Goal: Task Accomplishment & Management: Complete application form

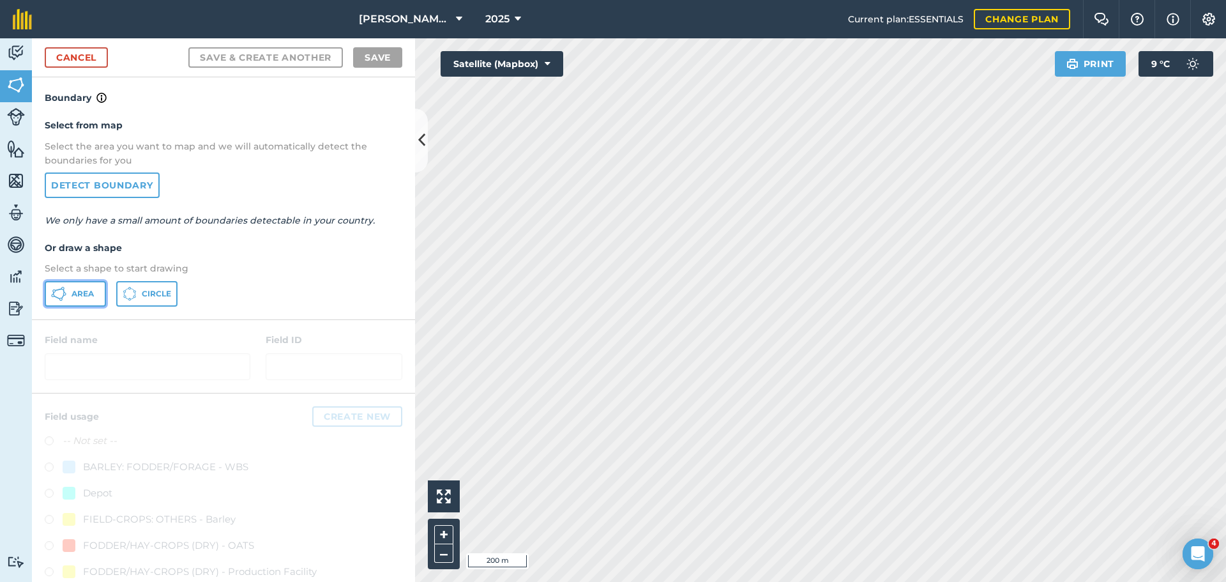
click at [68, 296] on button "Area" at bounding box center [75, 294] width 61 height 26
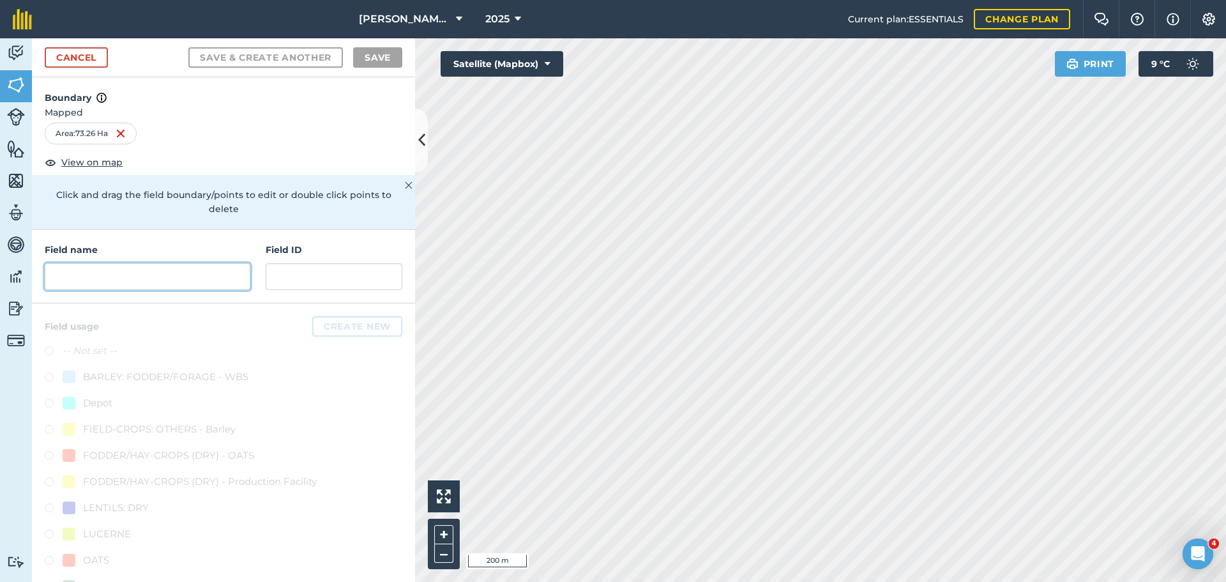
click at [121, 269] on input "text" at bounding box center [148, 276] width 206 height 27
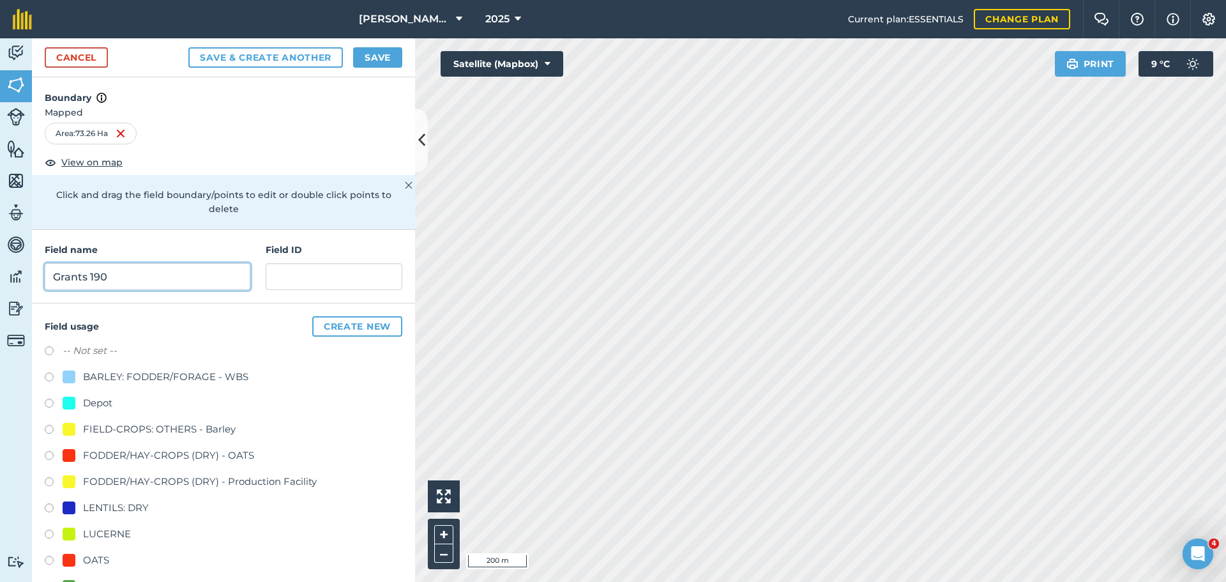
type input "Grants 190"
click at [318, 283] on input "text" at bounding box center [334, 276] width 137 height 27
type input "Golden Slopes"
click at [47, 560] on label at bounding box center [54, 561] width 18 height 13
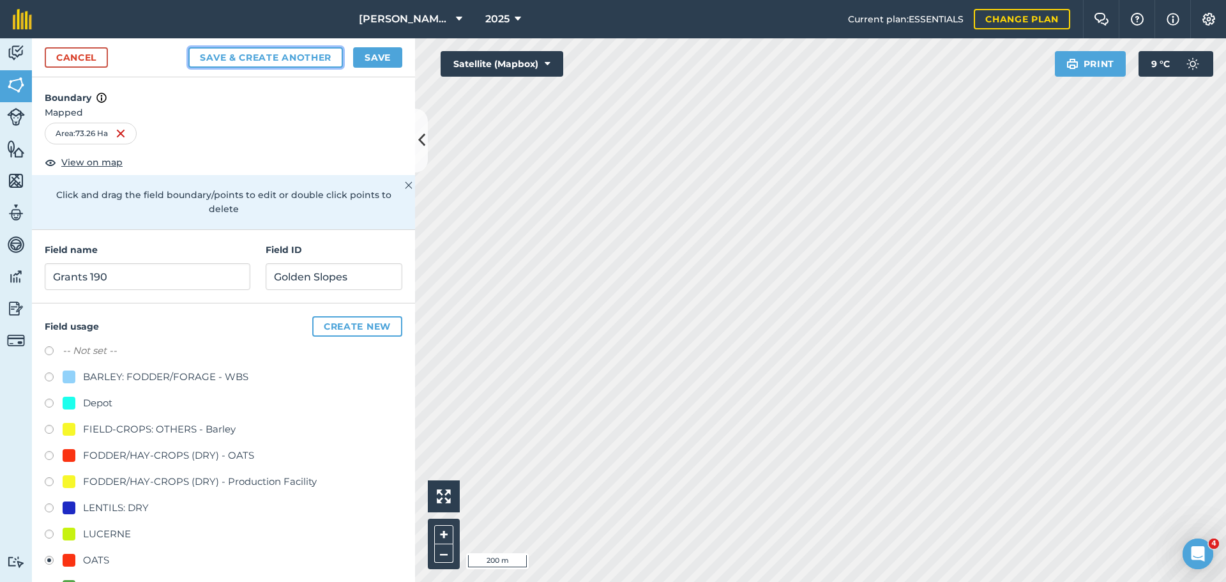
click at [255, 57] on button "Save & Create Another" at bounding box center [265, 57] width 154 height 20
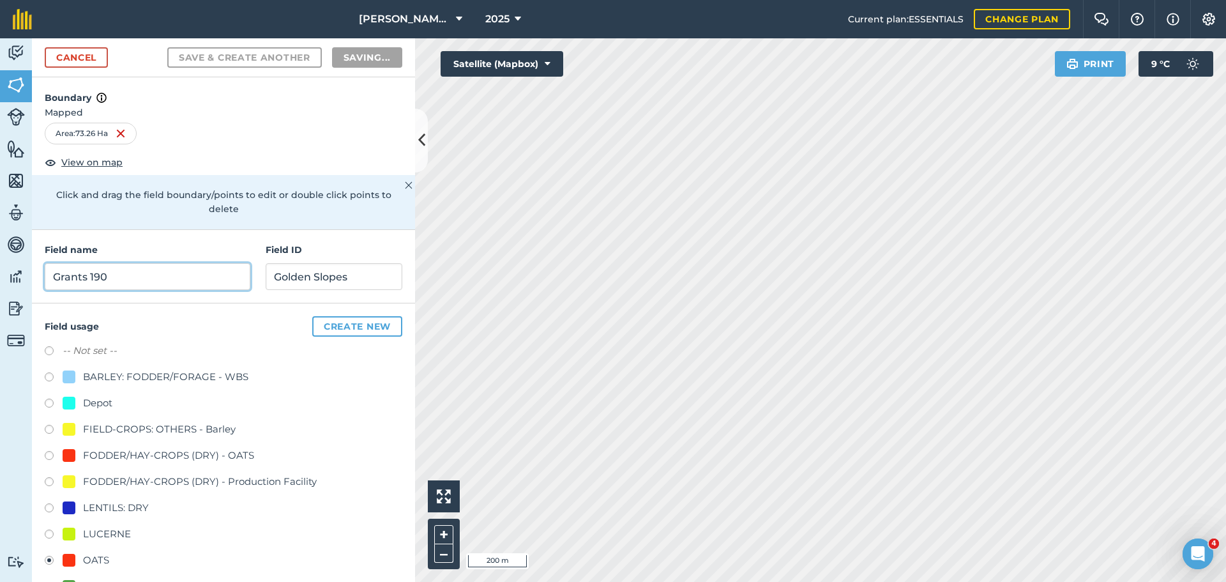
radio input "false"
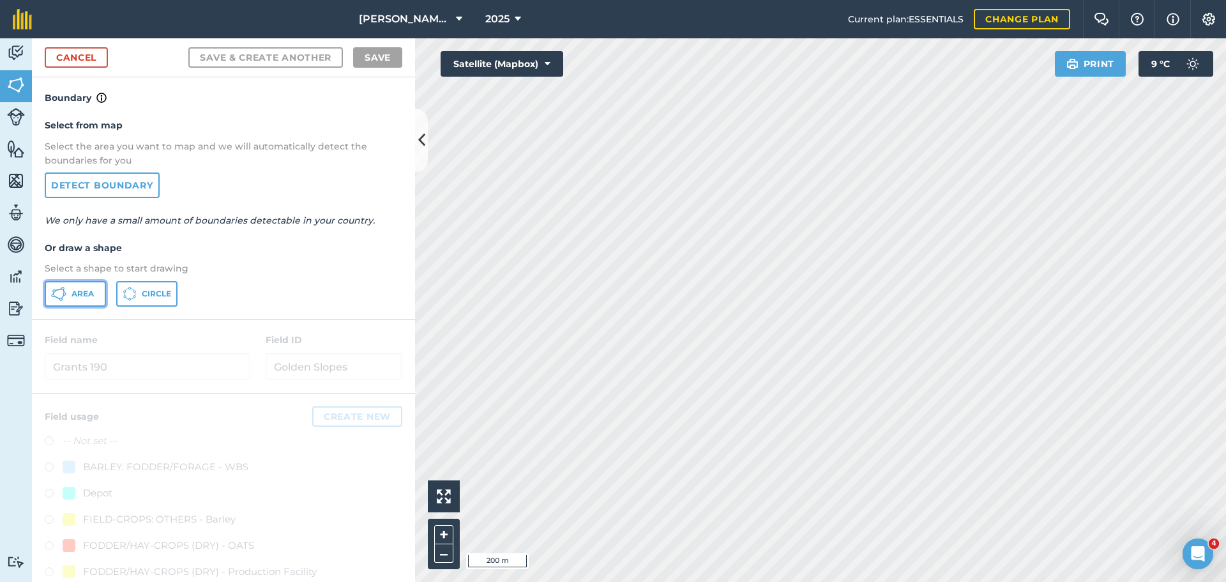
click at [68, 296] on button "Area" at bounding box center [75, 294] width 61 height 26
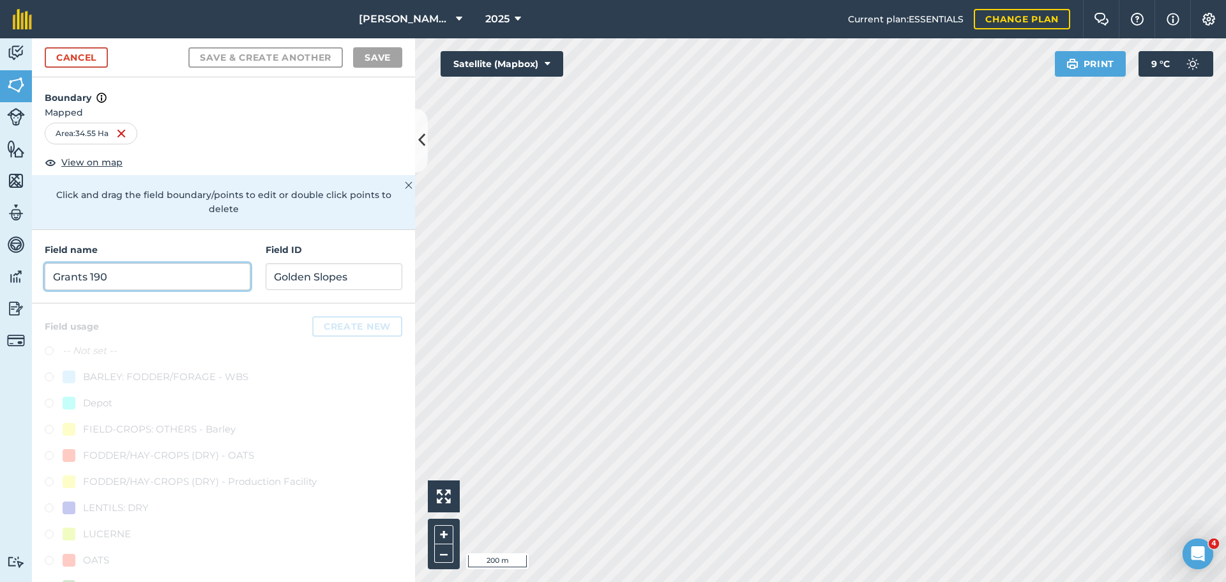
click at [71, 274] on input "Grants 190" at bounding box center [148, 276] width 206 height 27
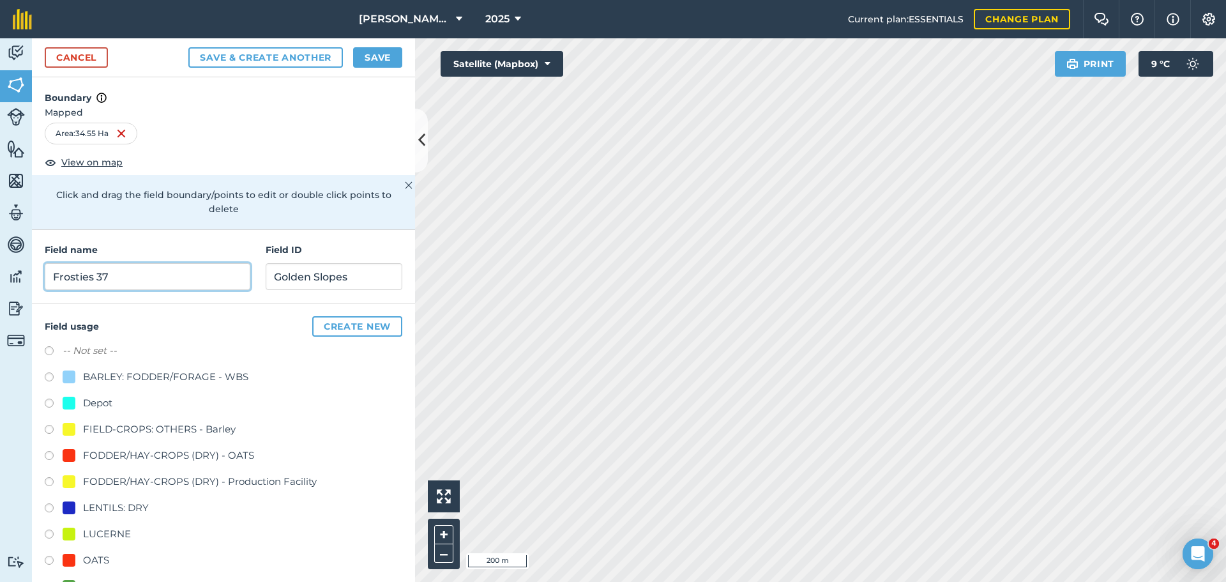
type input "Frosties 37"
click at [273, 274] on input "Golden Slopes" at bounding box center [334, 276] width 137 height 27
type input "Golden Slopes"
click at [385, 61] on button "Save" at bounding box center [377, 57] width 49 height 20
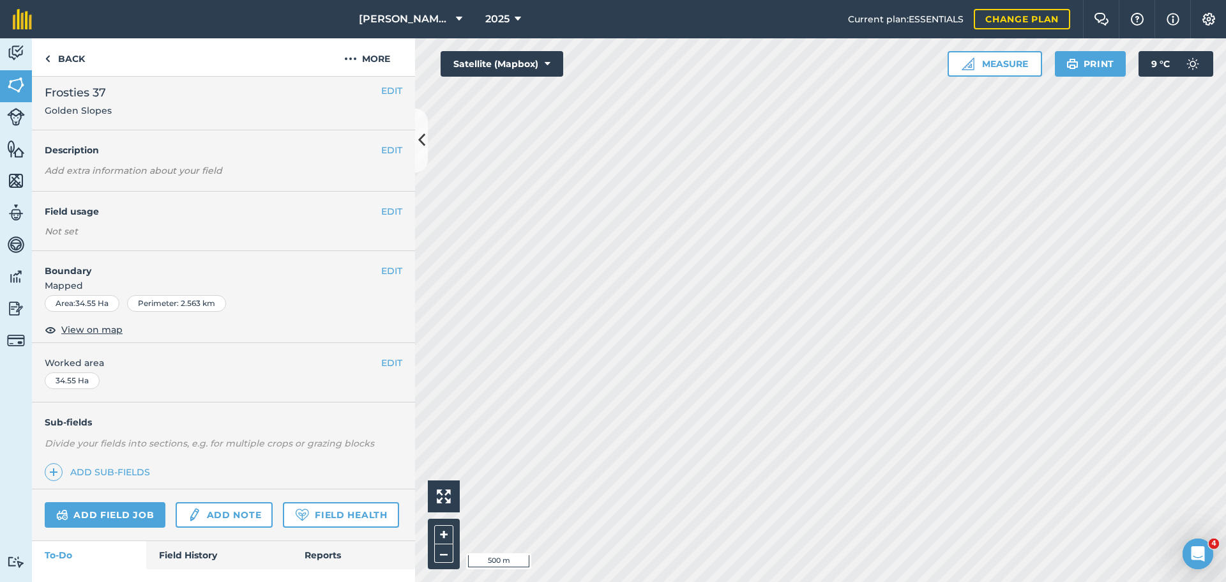
scroll to position [5, 0]
click at [391, 216] on button "EDIT" at bounding box center [391, 212] width 21 height 14
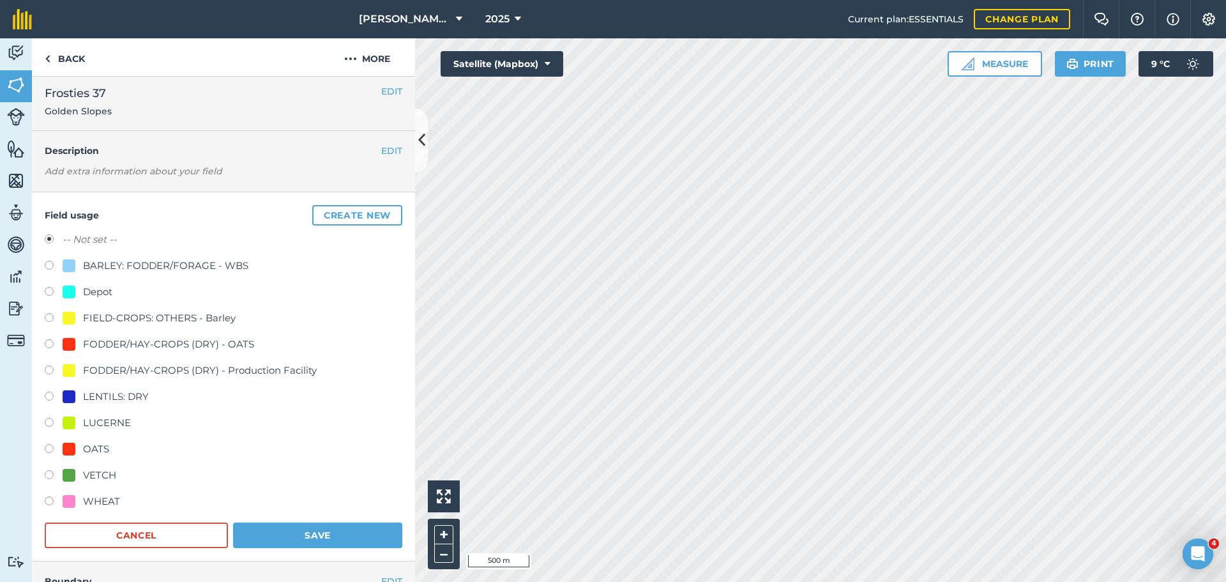
click at [49, 448] on label at bounding box center [54, 450] width 18 height 13
radio input "true"
radio input "false"
click at [320, 531] on button "Save" at bounding box center [317, 535] width 169 height 26
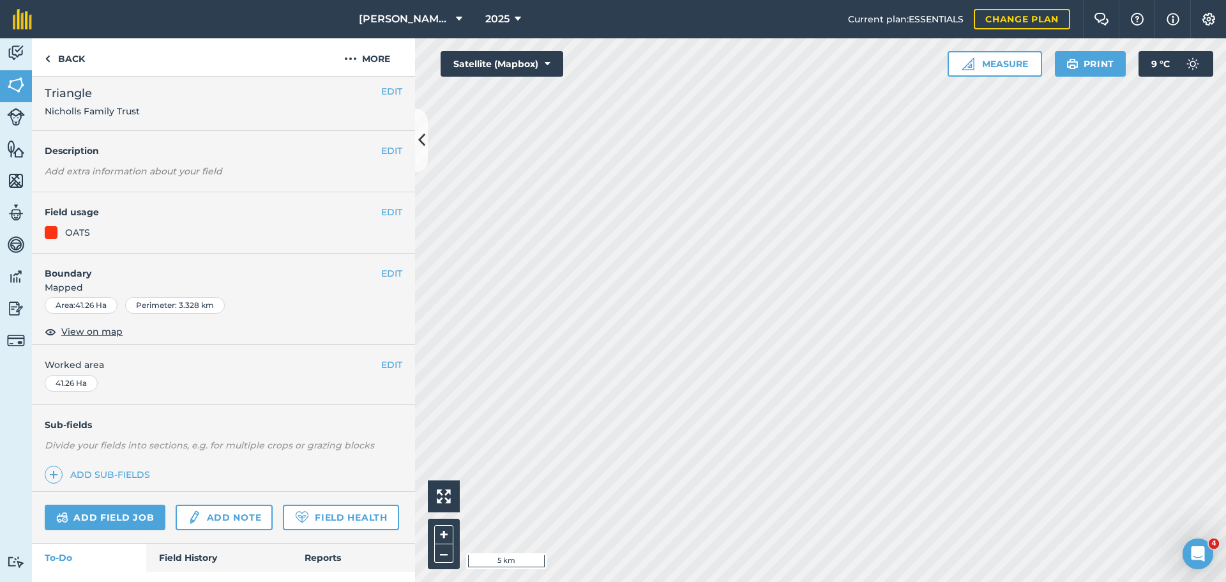
click at [981, 581] on html "[PERSON_NAME] ASAHI PADDOCKS 2025 Current plan : ESSENTIALS Change plan Farm Ch…" at bounding box center [613, 291] width 1226 height 582
click at [77, 57] on link "Back" at bounding box center [65, 57] width 66 height 38
click at [69, 60] on link "Back" at bounding box center [65, 57] width 66 height 38
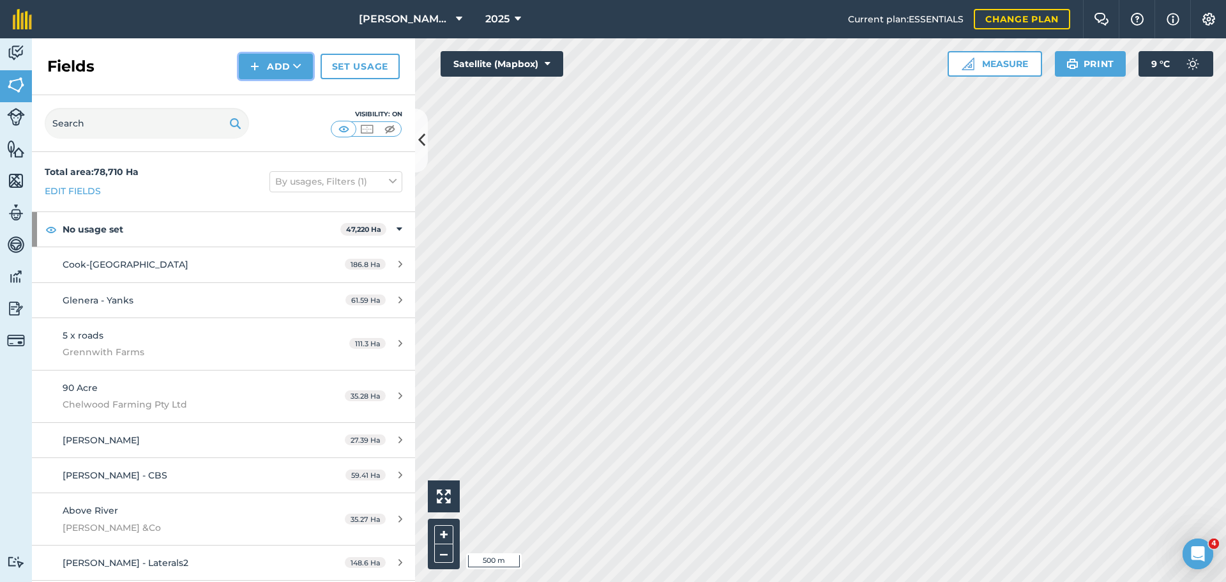
click at [273, 68] on button "Add" at bounding box center [276, 67] width 74 height 26
click at [275, 93] on link "Draw" at bounding box center [276, 95] width 70 height 28
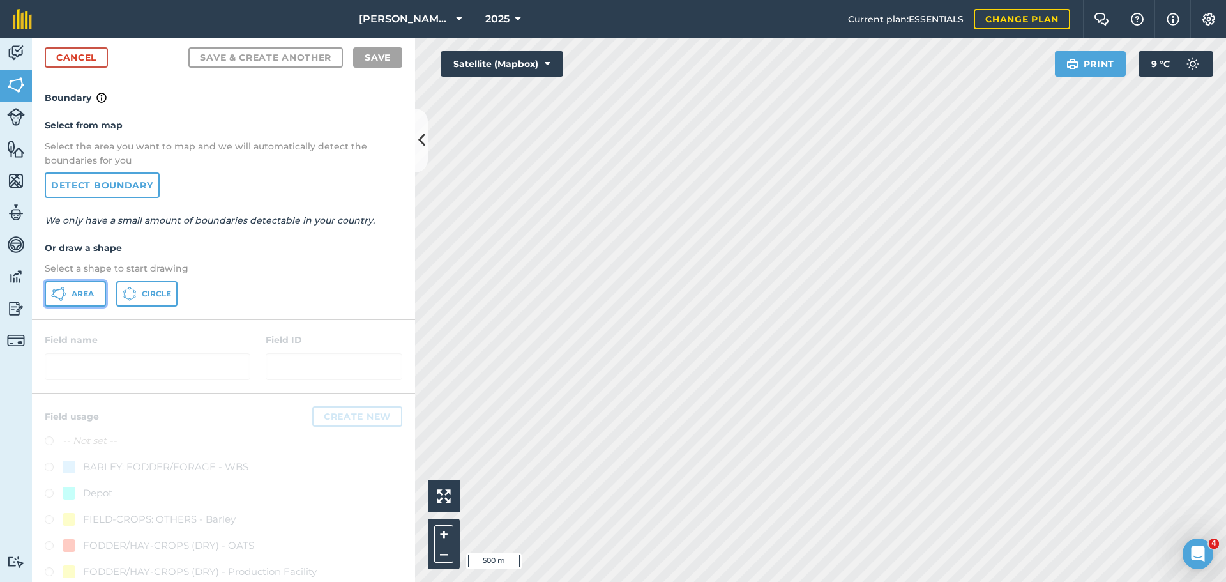
click at [68, 290] on button "Area" at bounding box center [75, 294] width 61 height 26
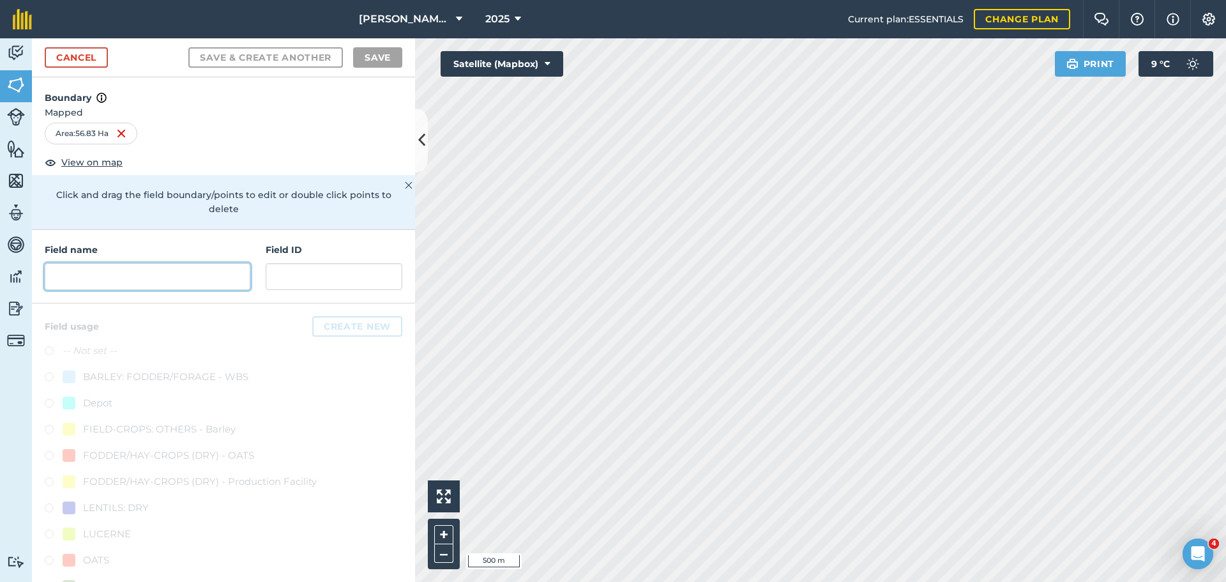
click at [95, 281] on input "text" at bounding box center [148, 276] width 206 height 27
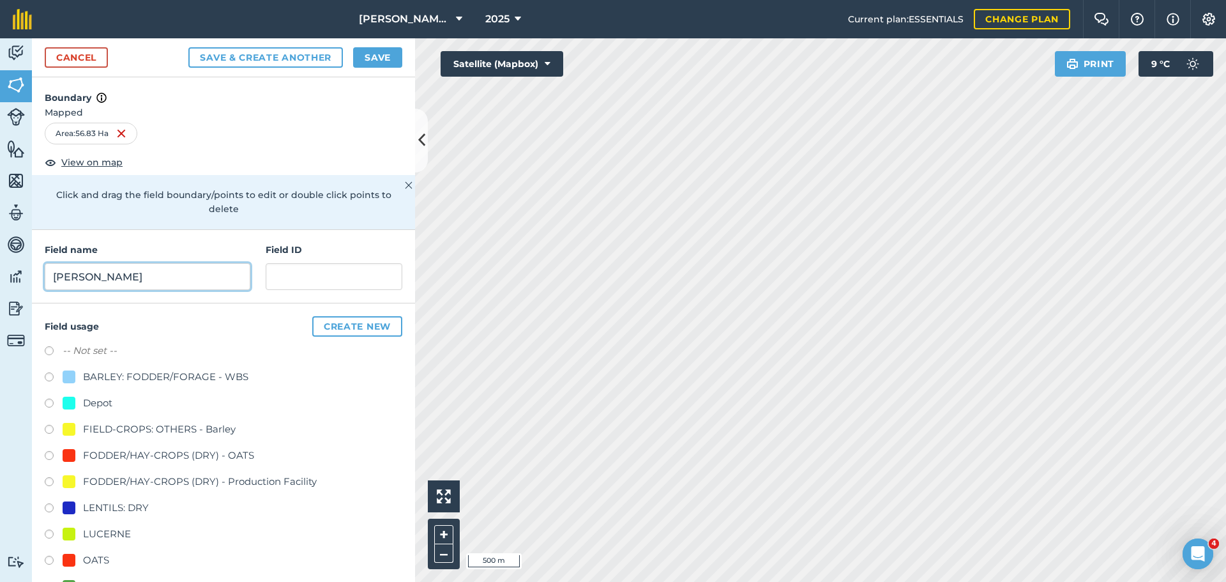
type input "[PERSON_NAME]"
click at [334, 281] on input "text" at bounding box center [334, 276] width 137 height 27
type input "Muster Farming"
click at [258, 61] on button "Save & Create Another" at bounding box center [265, 57] width 154 height 20
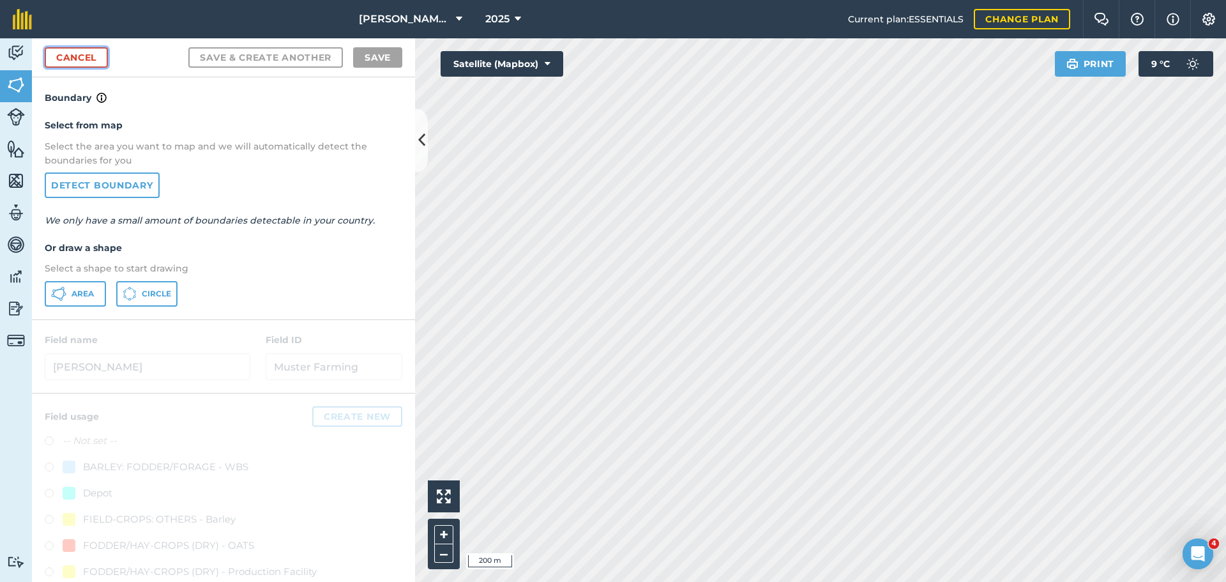
drag, startPoint x: 54, startPoint y: 52, endPoint x: 205, endPoint y: 16, distance: 155.0
click at [54, 52] on link "Cancel" at bounding box center [76, 57] width 63 height 20
